Goal: Information Seeking & Learning: Understand process/instructions

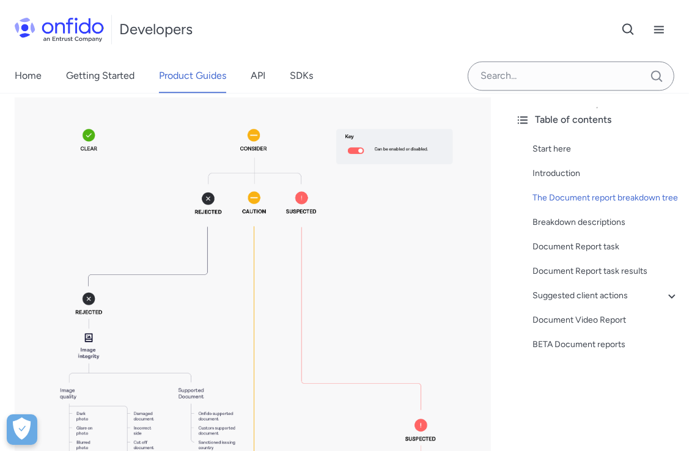
scroll to position [1818, 0]
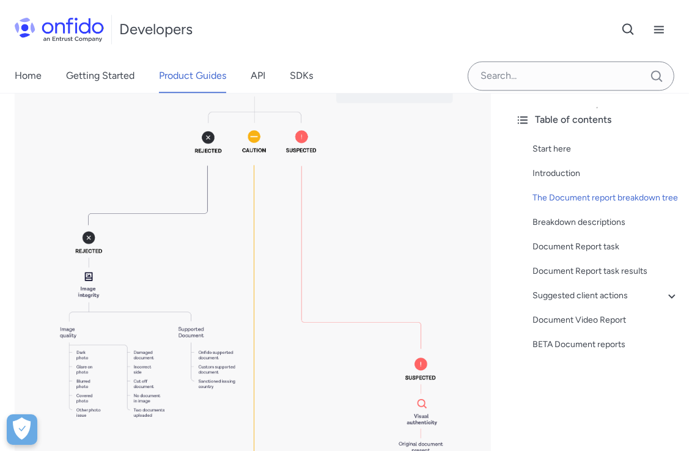
click at [165, 349] on img at bounding box center [253, 391] width 477 height 711
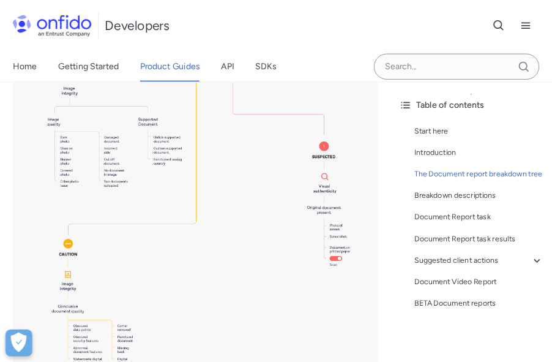
scroll to position [1954, 0]
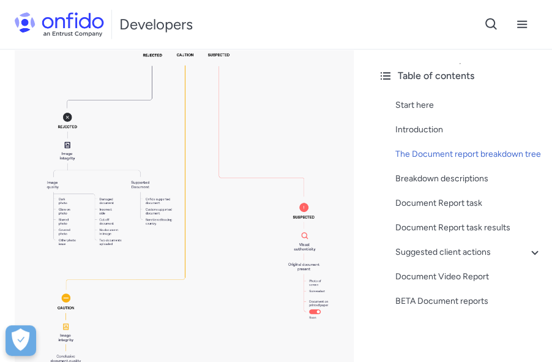
drag, startPoint x: 768, startPoint y: 277, endPoint x: 376, endPoint y: 340, distance: 397.9
click at [376, 341] on div "Table of contents Start here Introduction The Document report breakdown tree Br…" at bounding box center [460, 205] width 184 height 313
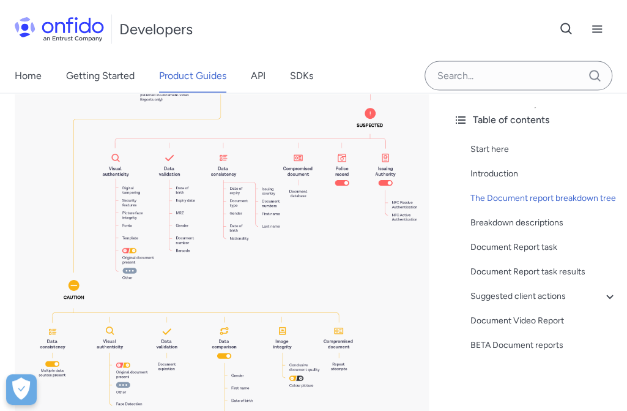
scroll to position [1332, 0]
click at [421, 154] on img at bounding box center [222, 140] width 414 height 619
click at [410, 333] on img at bounding box center [222, 140] width 414 height 619
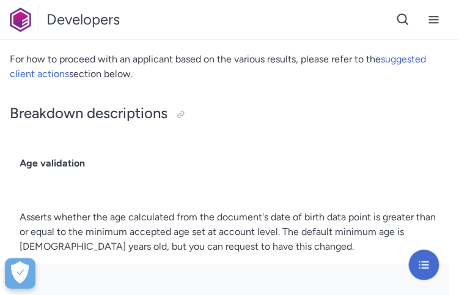
scroll to position [2582, 0]
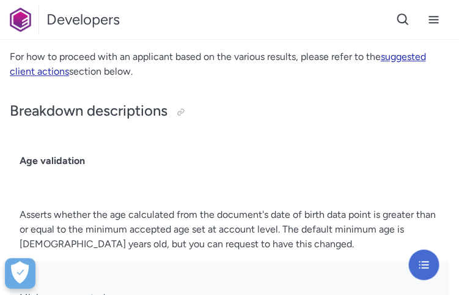
click at [52, 74] on link "suggested client actions" at bounding box center [218, 64] width 417 height 26
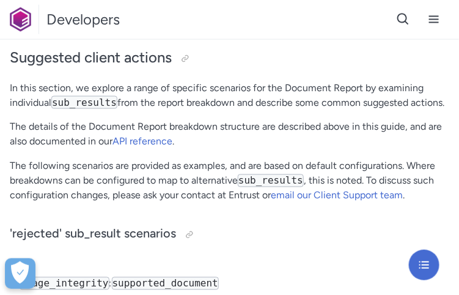
click at [99, 109] on code "sub_results" at bounding box center [84, 102] width 66 height 13
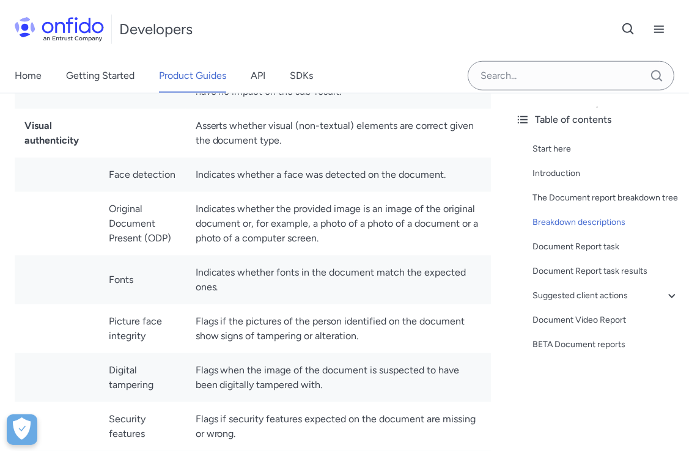
scroll to position [4405, 0]
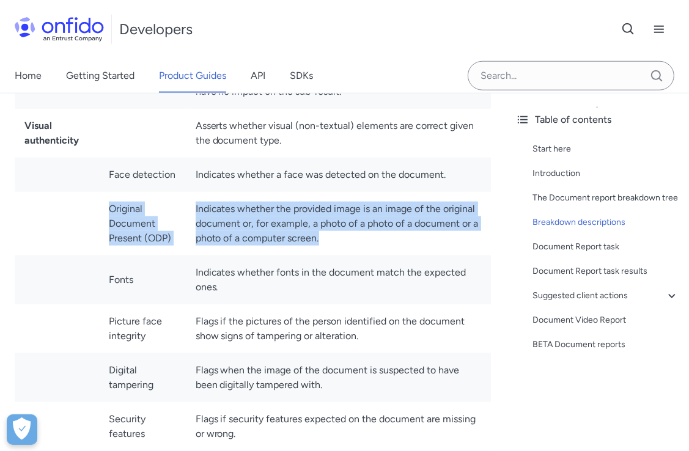
drag, startPoint x: 110, startPoint y: 172, endPoint x: 400, endPoint y: 214, distance: 293.0
click at [400, 214] on tr "Original Document Present (ODP) Indicates whether the provided image is an imag…" at bounding box center [253, 224] width 477 height 64
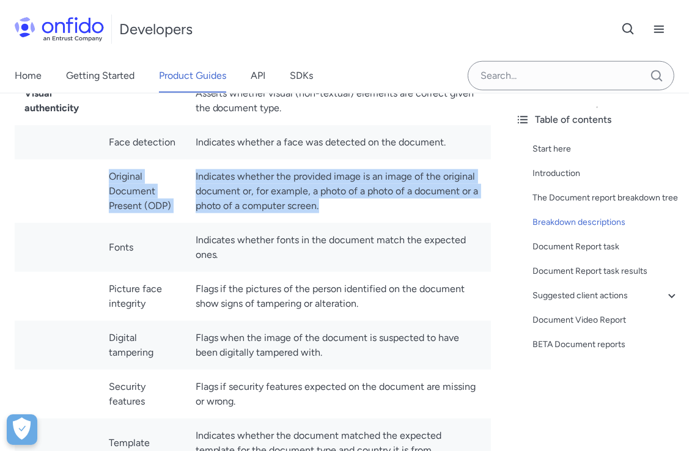
scroll to position [4466, 0]
